Goal: Task Accomplishment & Management: Manage account settings

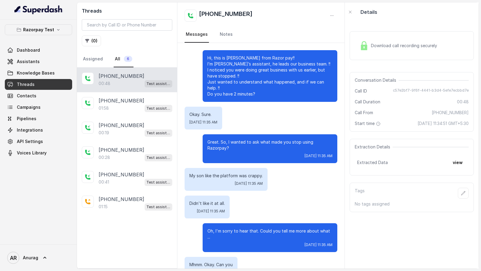
scroll to position [73, 0]
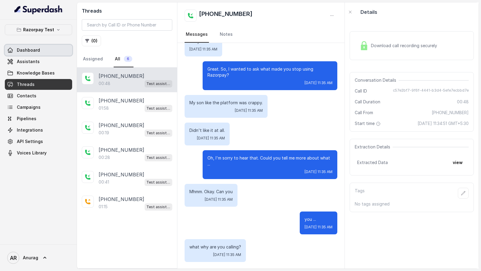
click at [32, 52] on span "Dashboard" at bounding box center [28, 50] width 23 height 6
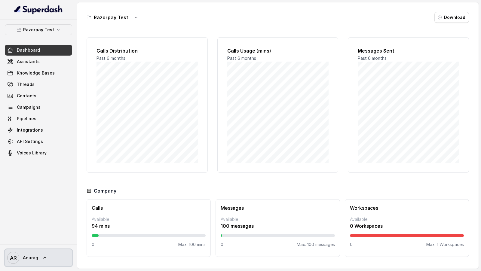
click at [29, 262] on span "AR [PERSON_NAME]" at bounding box center [22, 258] width 31 height 12
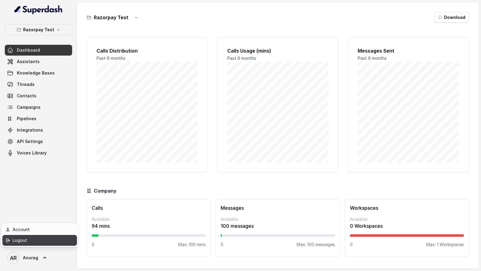
click at [50, 241] on div "Logout" at bounding box center [38, 240] width 51 height 7
